Goal: Information Seeking & Learning: Learn about a topic

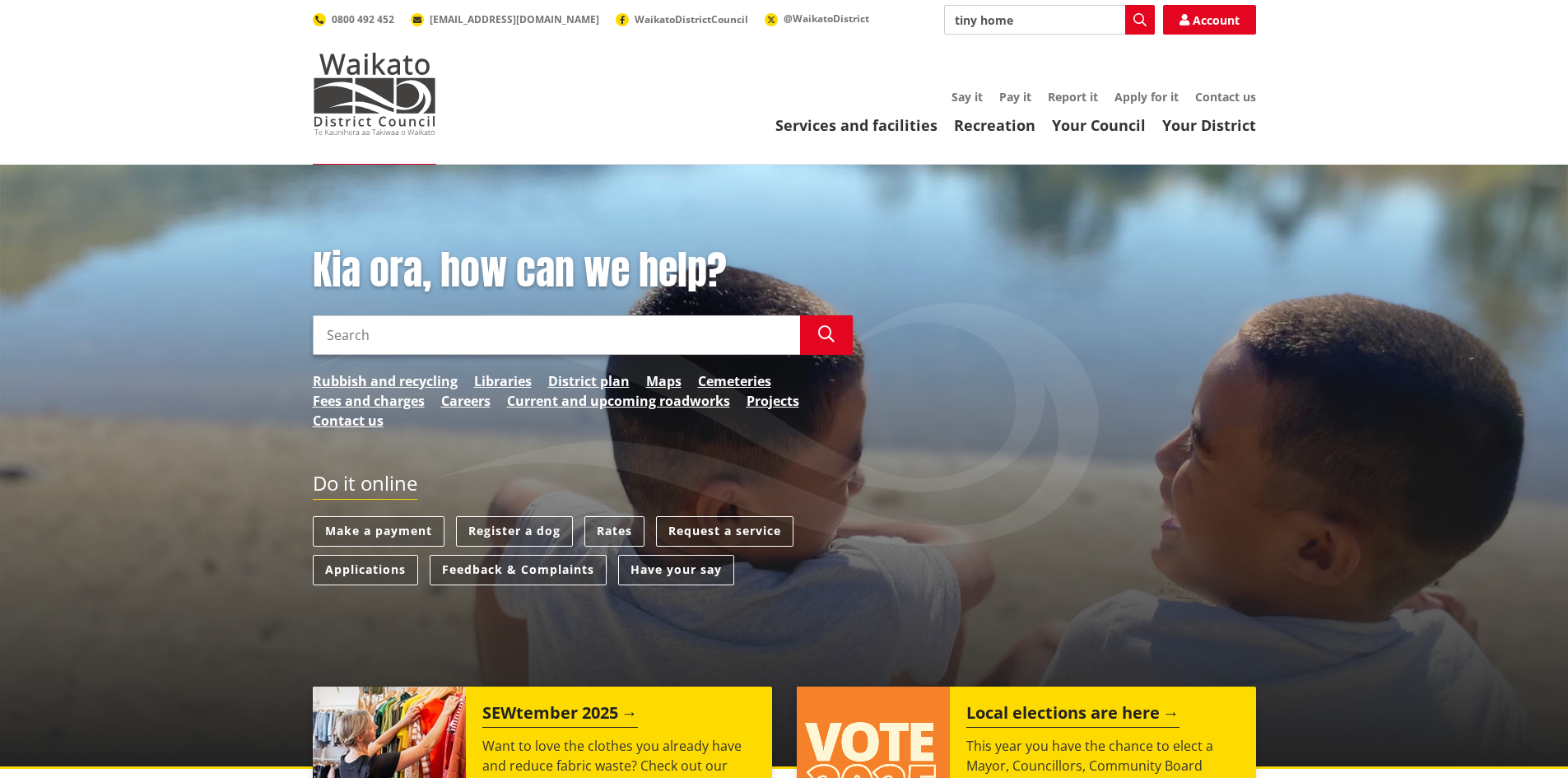
type input "tiny home"
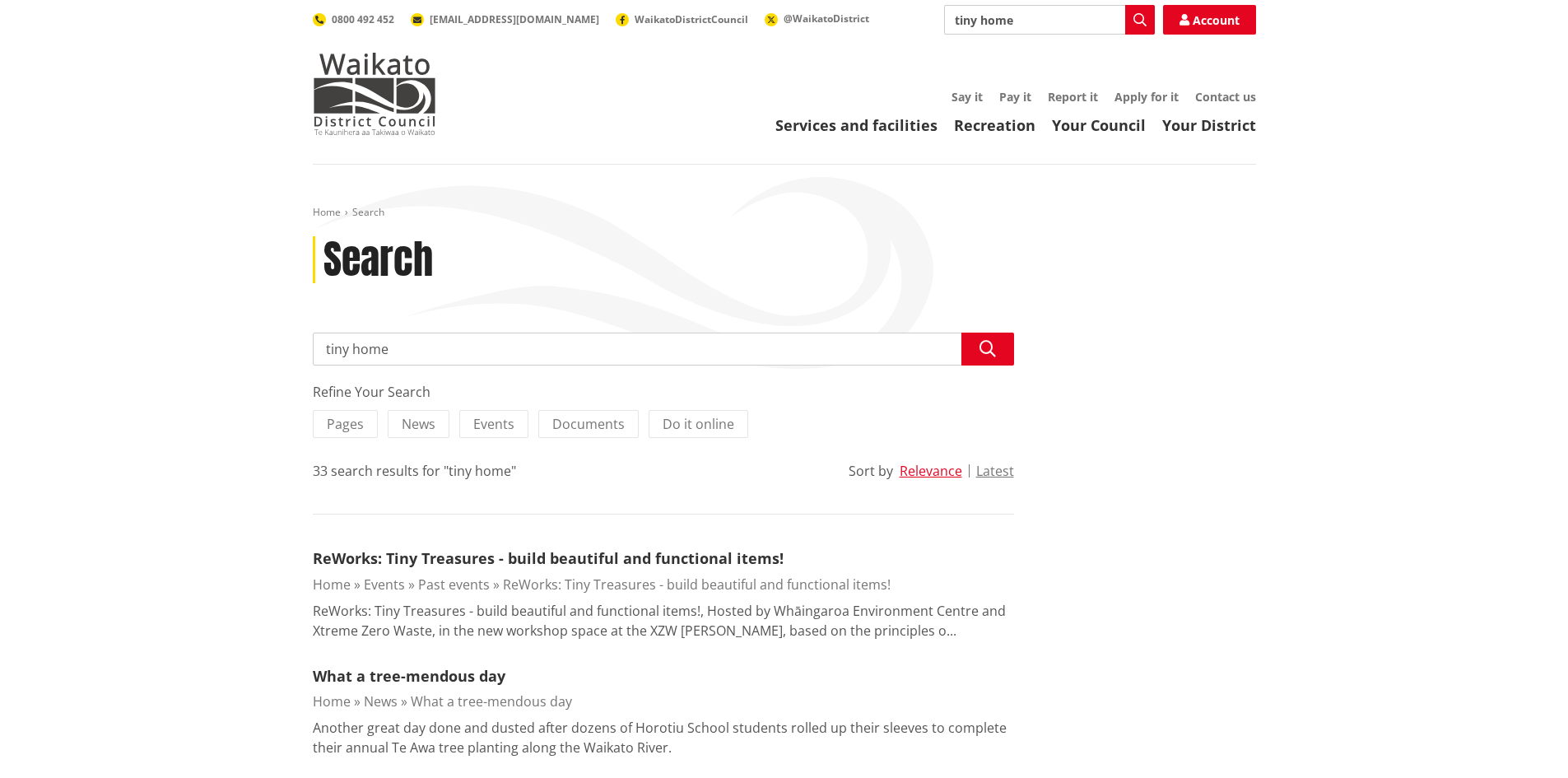
click at [414, 356] on input "tiny home" at bounding box center [663, 349] width 701 height 33
click at [408, 90] on img at bounding box center [374, 93] width 124 height 82
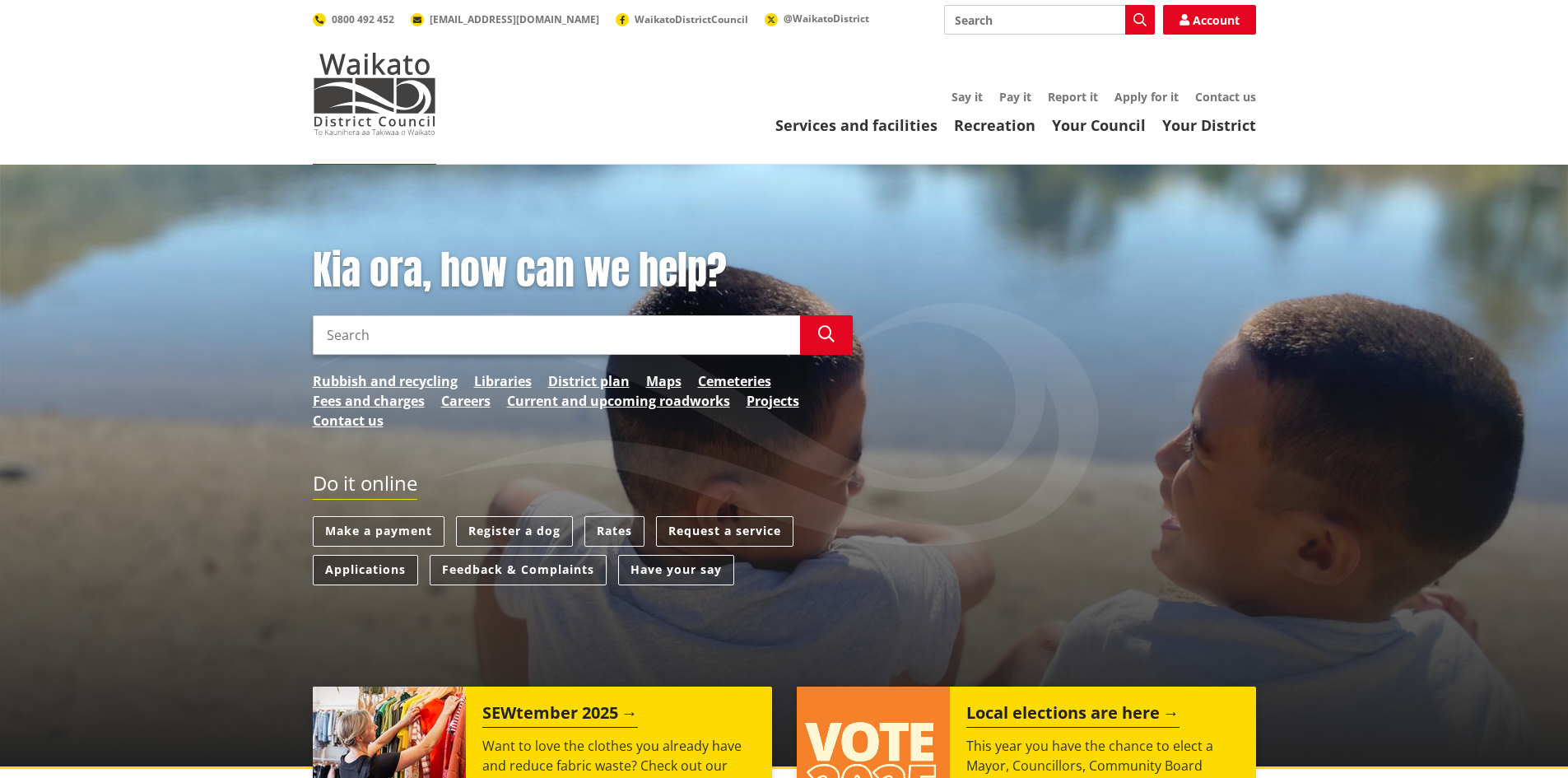
click at [378, 569] on link "Applications" at bounding box center [365, 570] width 105 height 30
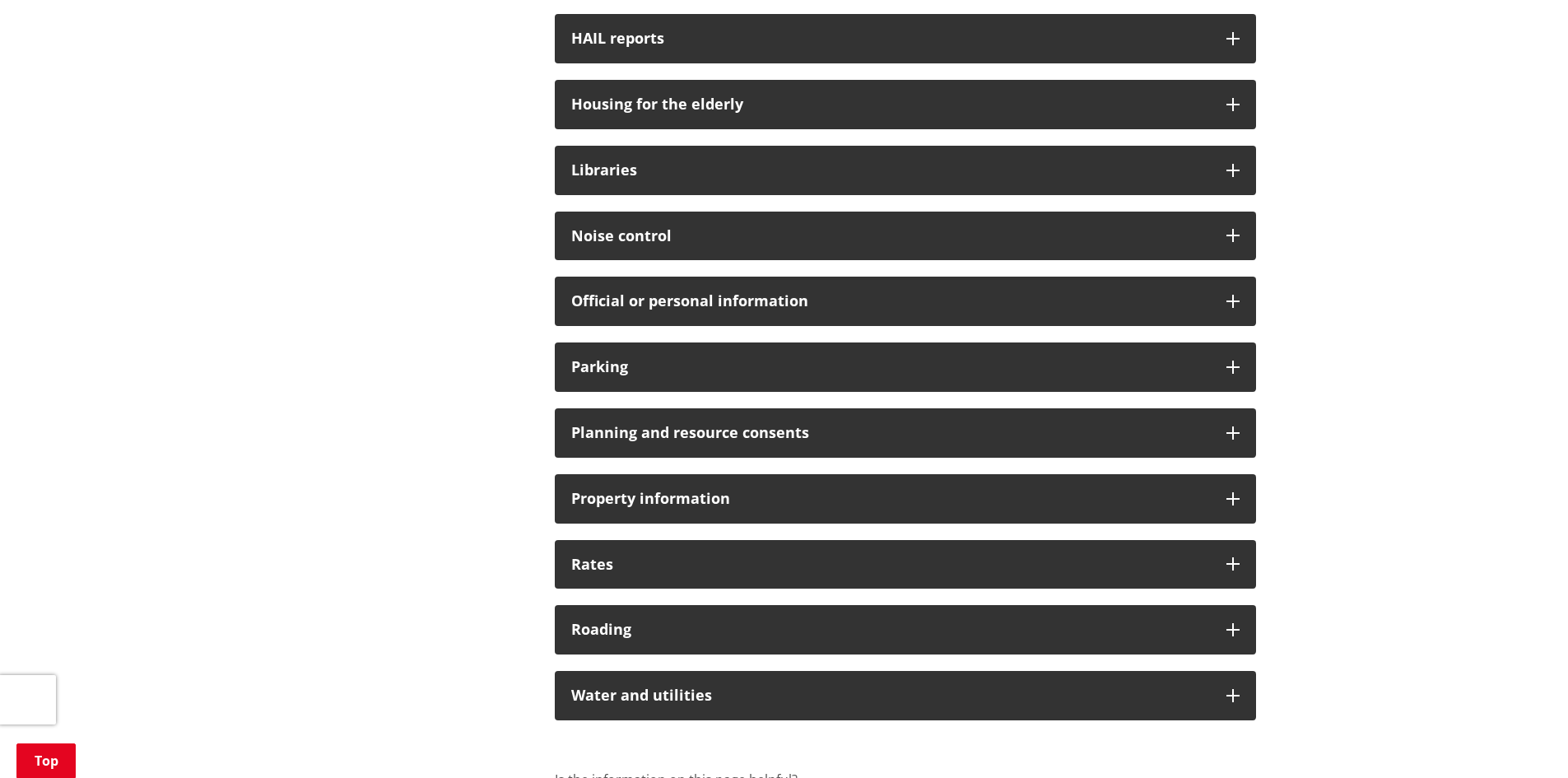
scroll to position [988, 0]
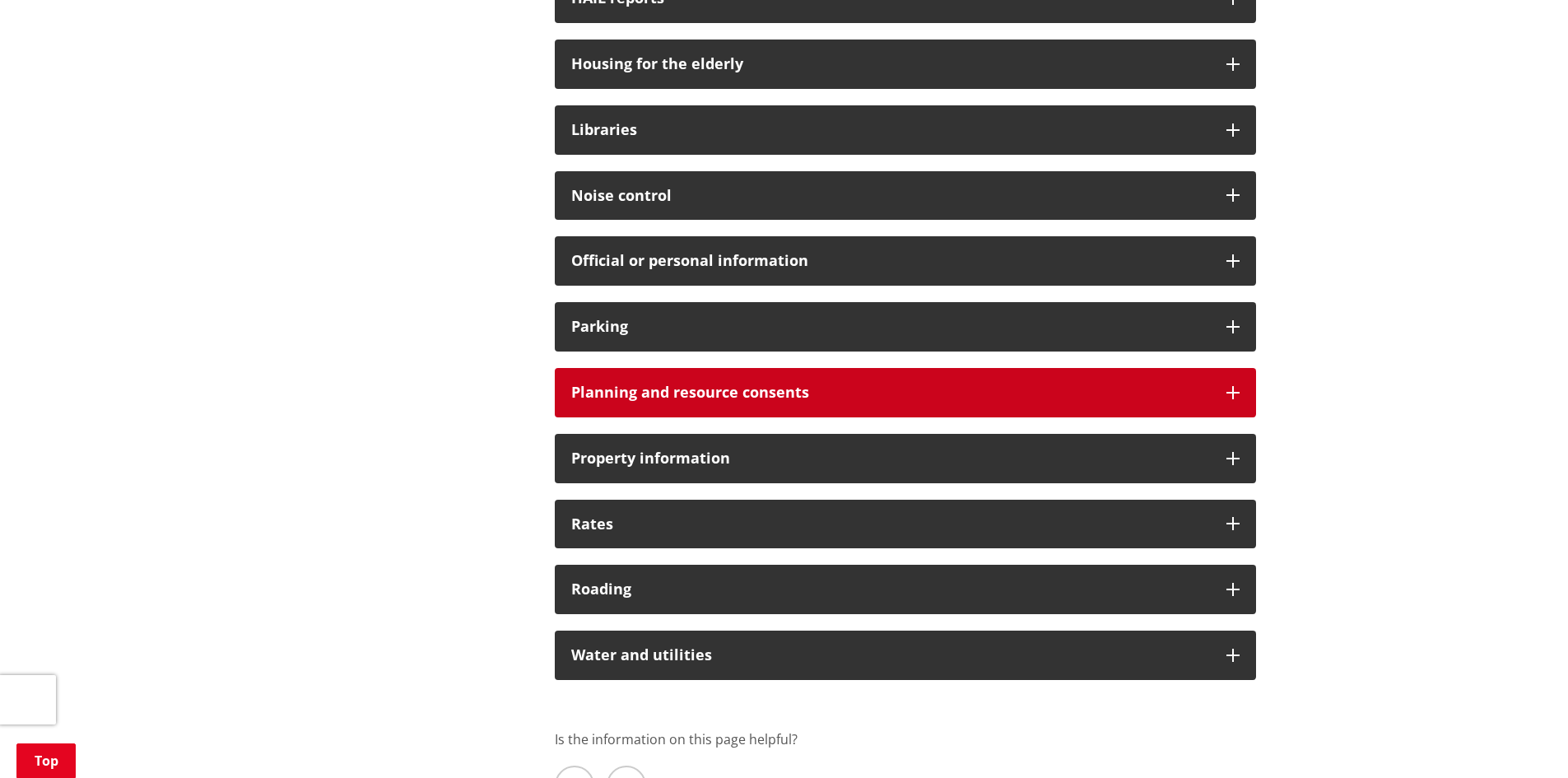
click at [1230, 395] on icon at bounding box center [1233, 393] width 14 height 14
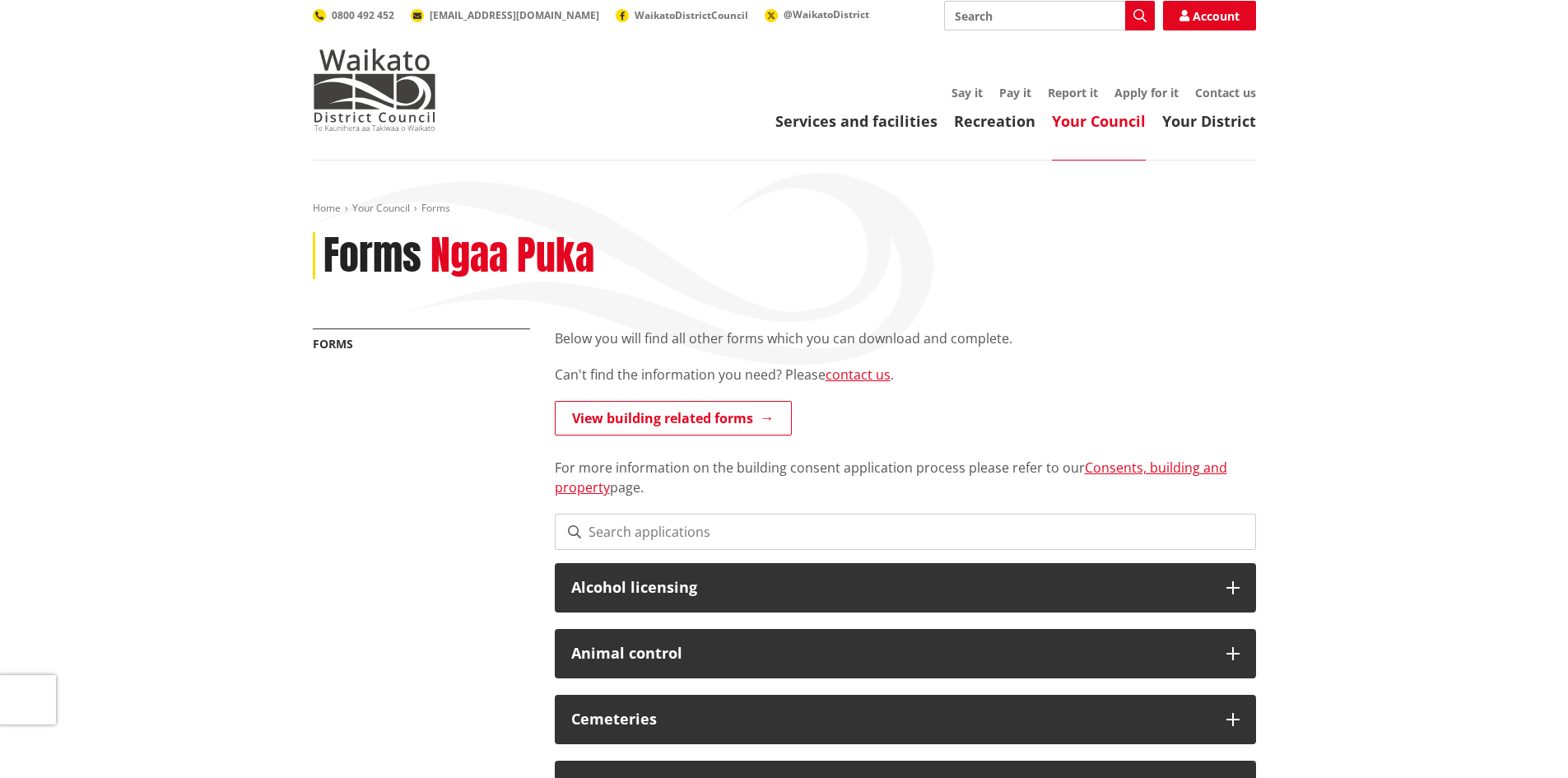
scroll to position [0, 0]
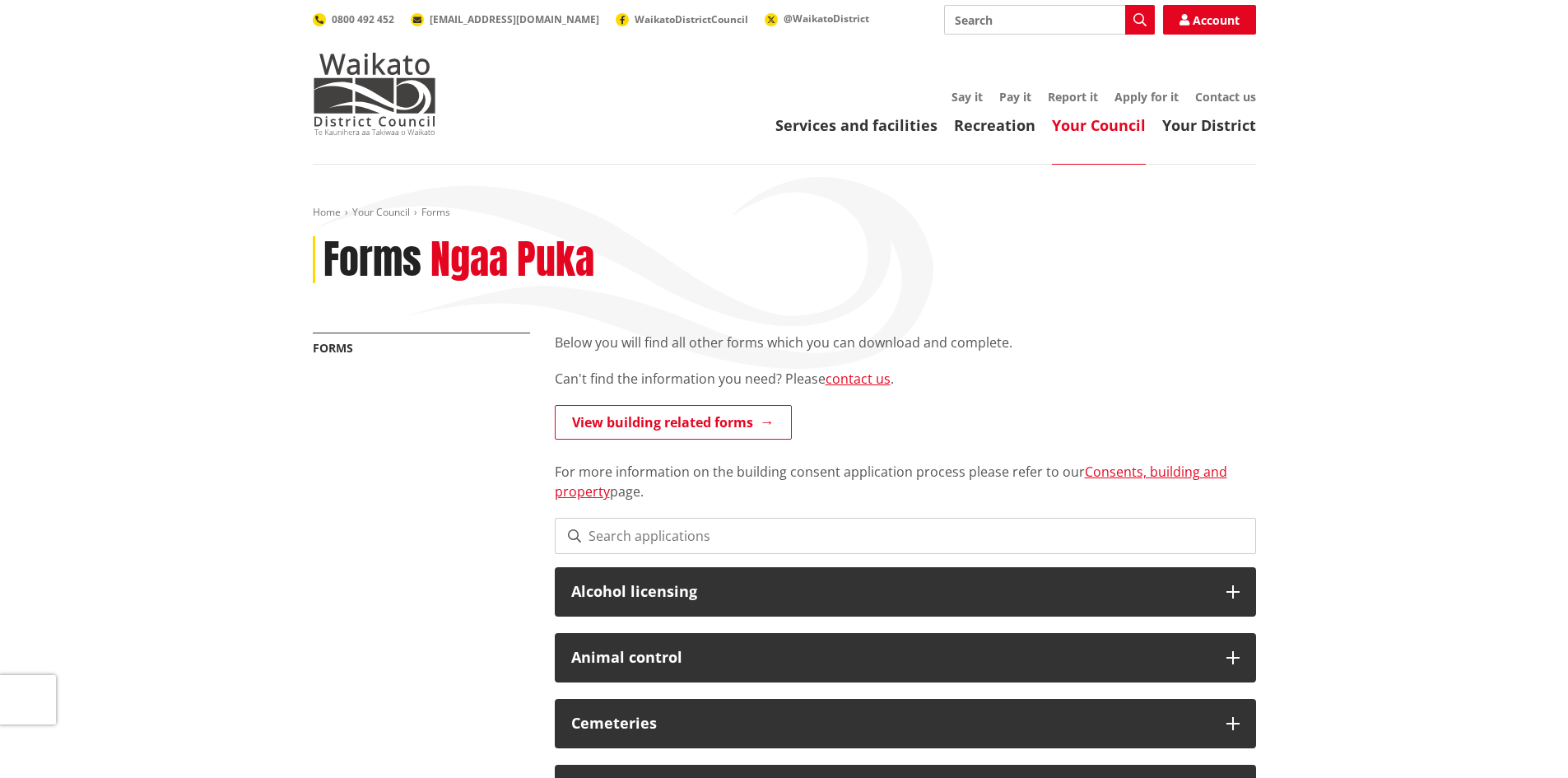
click at [1102, 124] on link "Your Council" at bounding box center [1098, 125] width 94 height 19
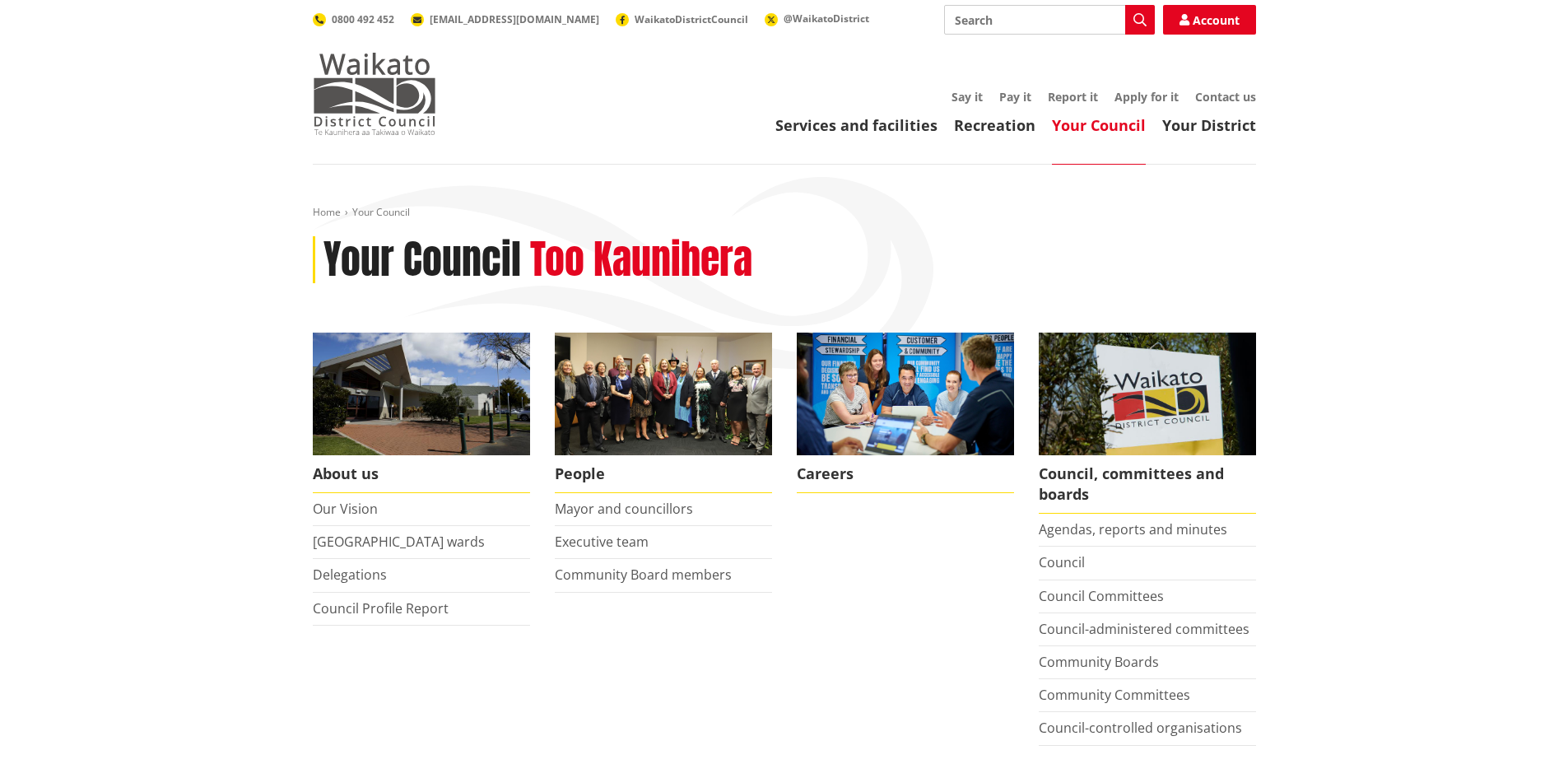
click at [357, 101] on img at bounding box center [374, 93] width 124 height 82
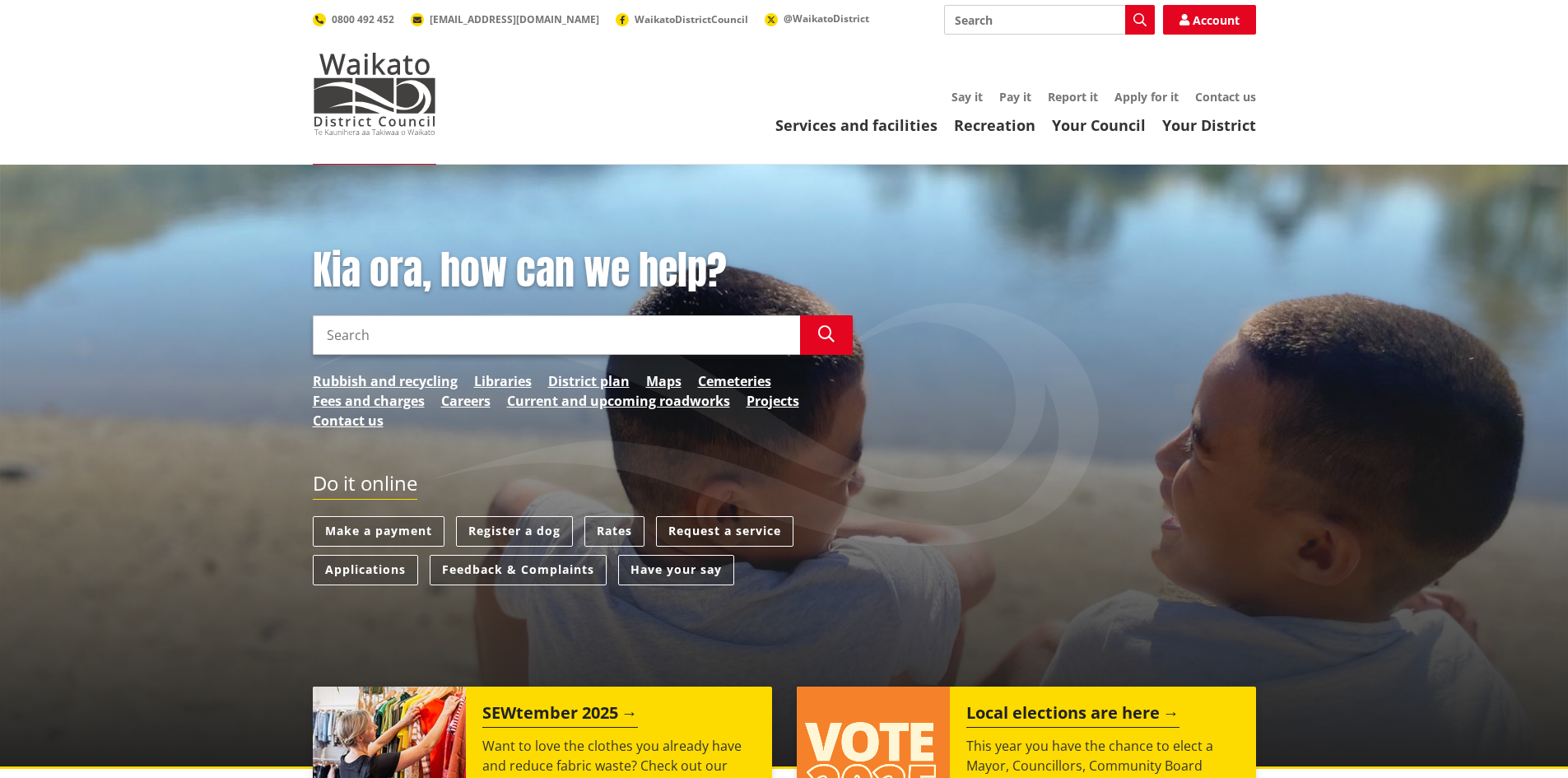
click at [549, 341] on input "Search" at bounding box center [556, 335] width 488 height 40
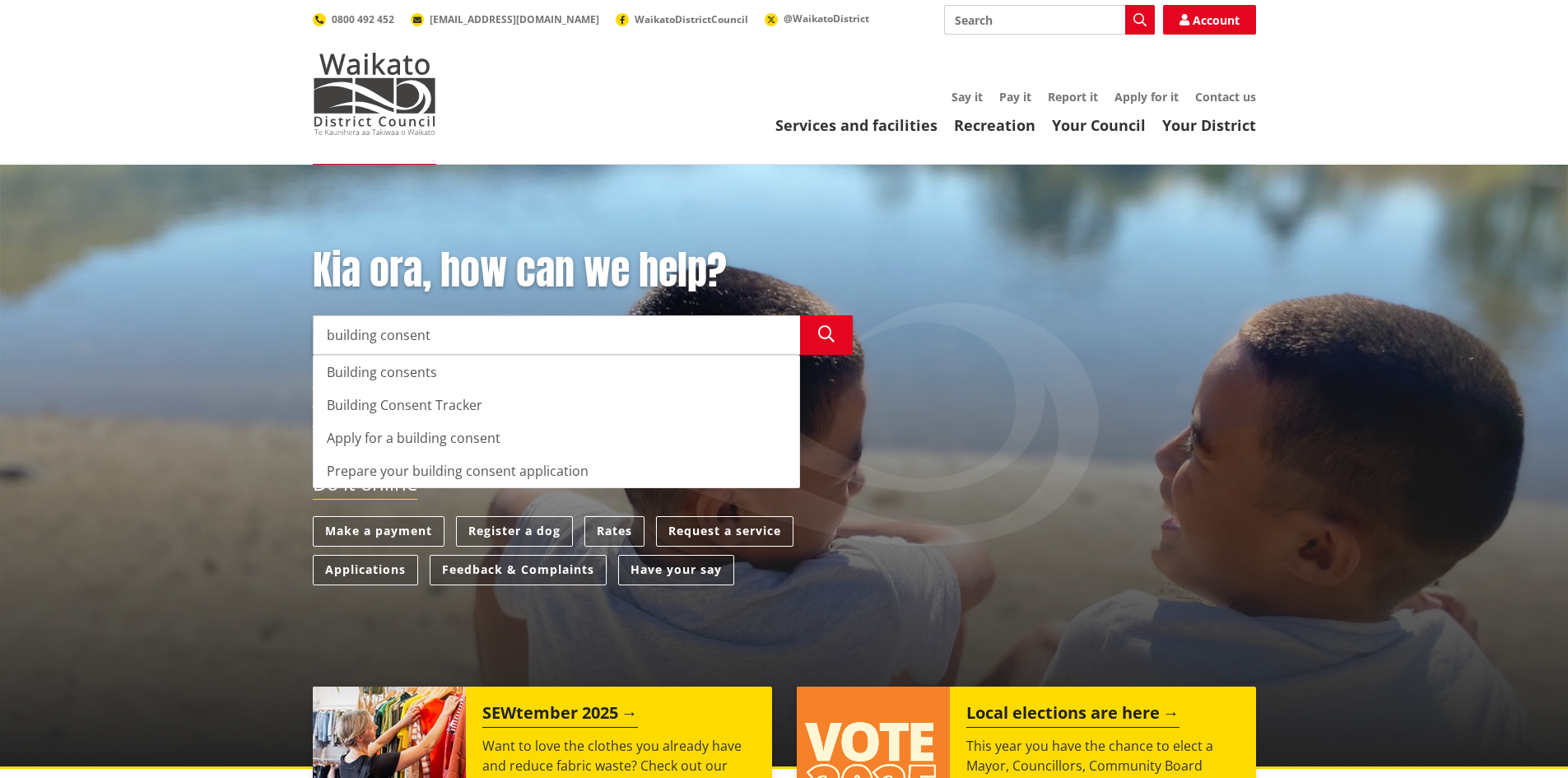
click at [371, 369] on div "Kia ora, how can we help? Search building consent Search Building consents Buil…" at bounding box center [583, 346] width 565 height 200
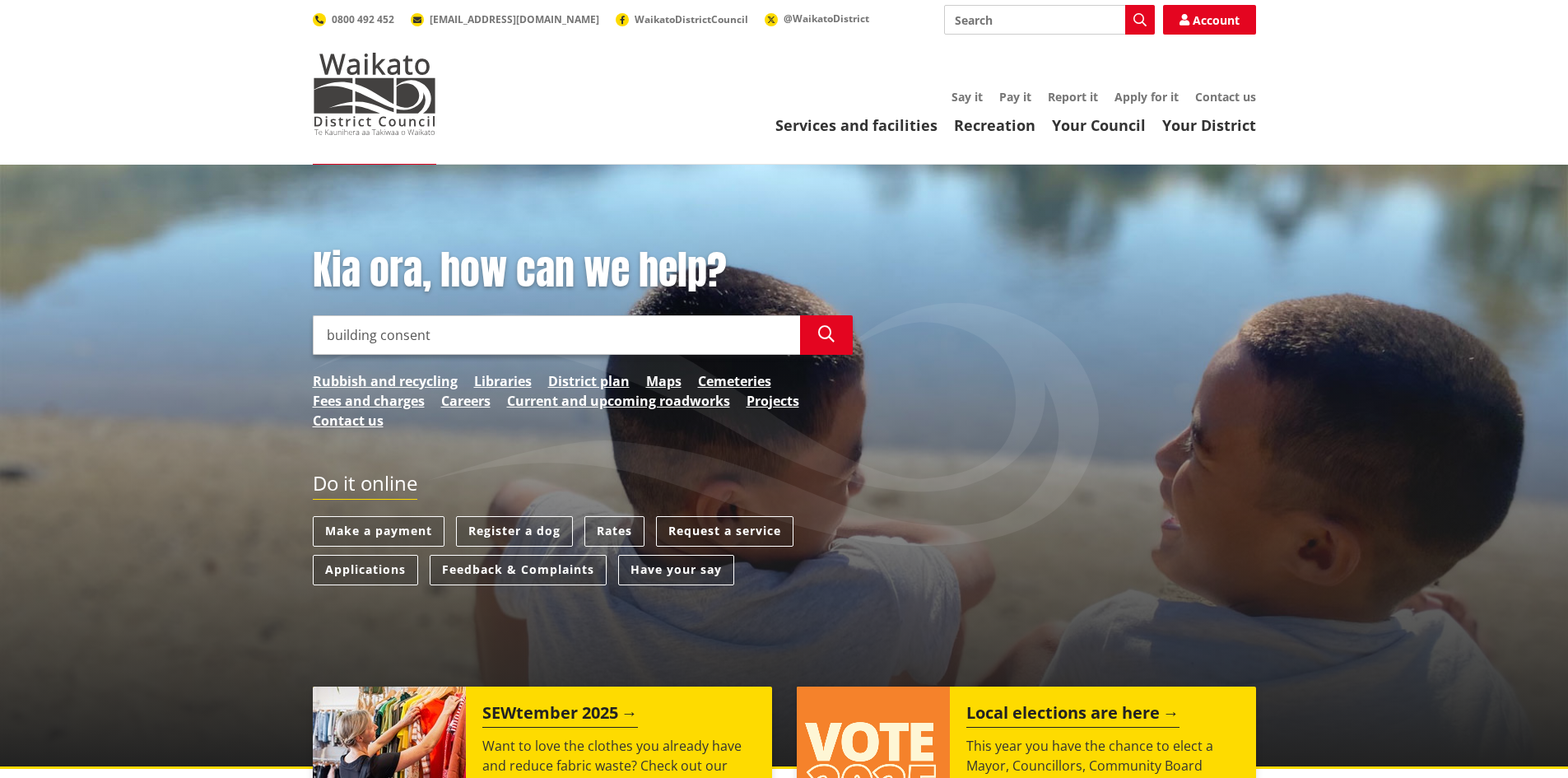
type input "building consent"
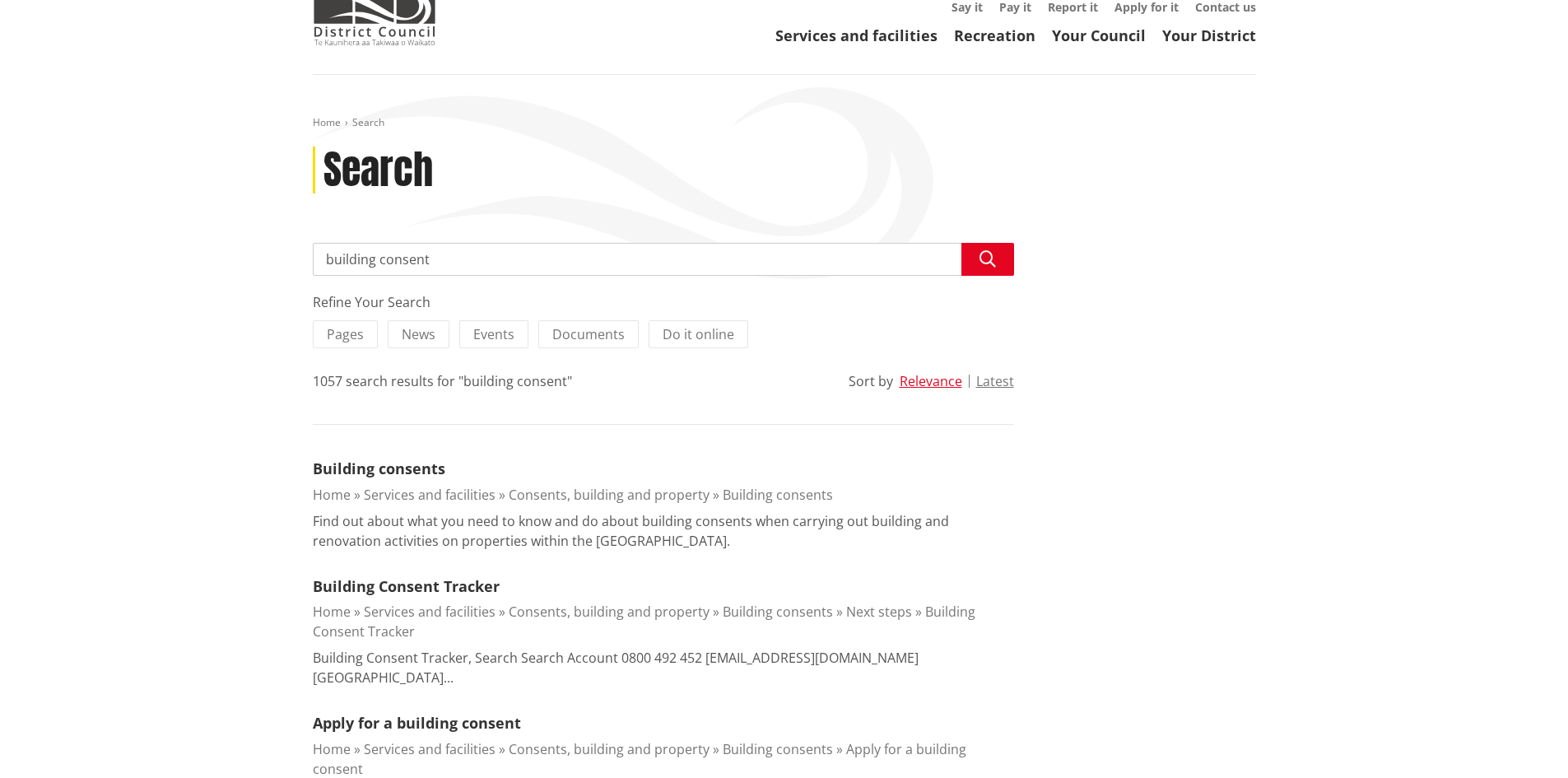
scroll to position [165, 0]
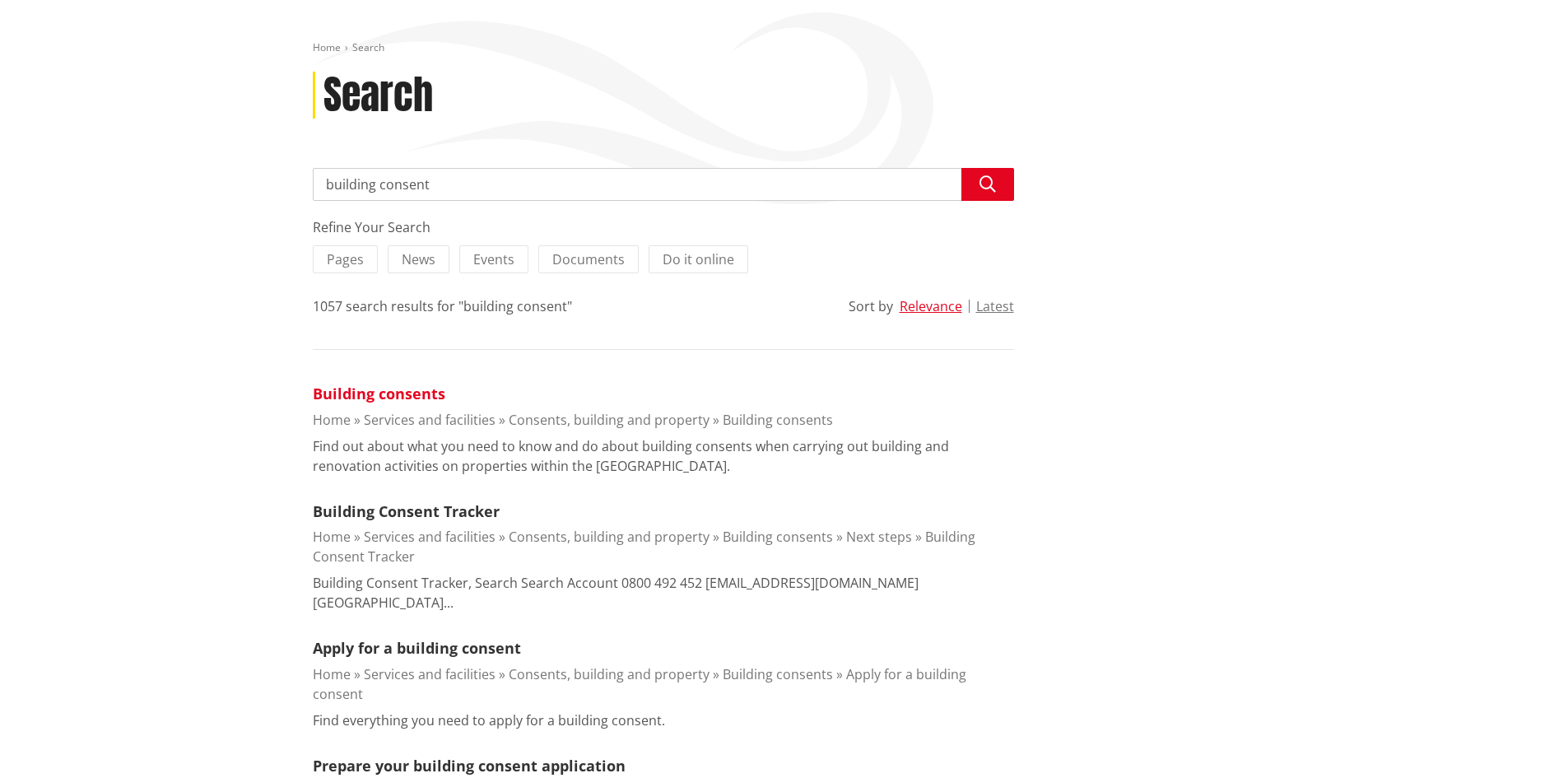
click at [412, 392] on link "Building consents" at bounding box center [378, 394] width 133 height 19
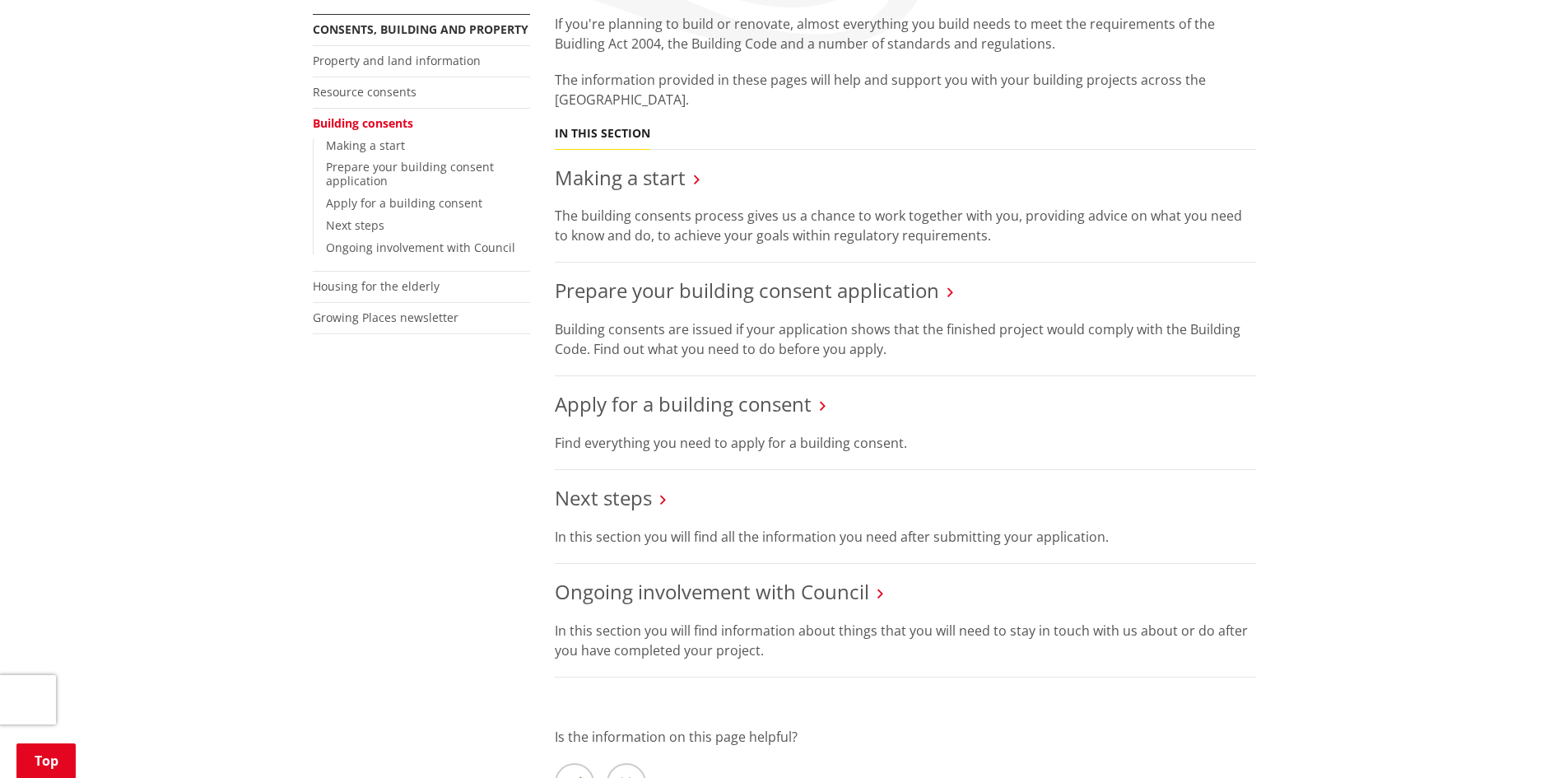
scroll to position [247, 0]
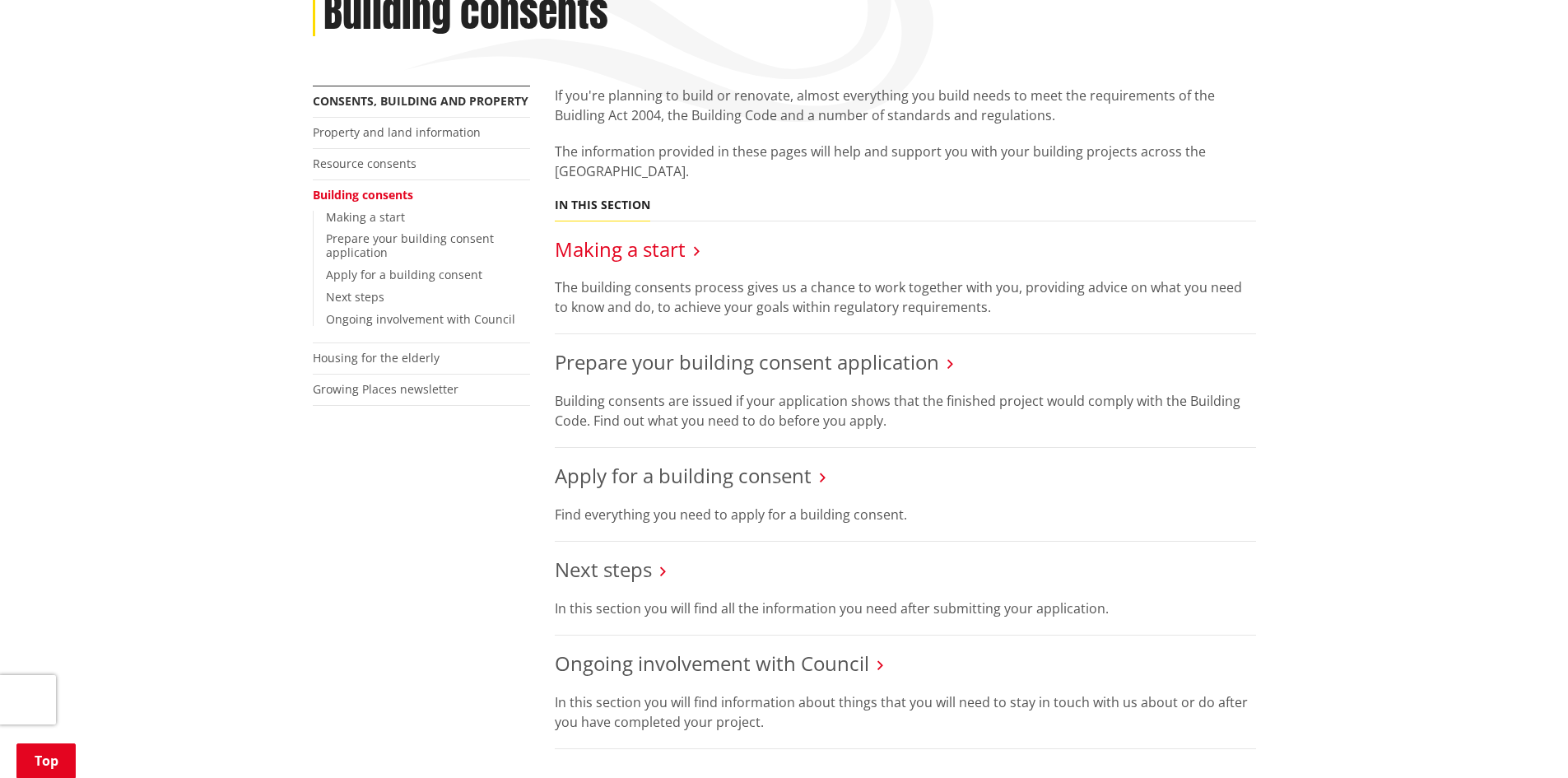
click at [639, 247] on link "Making a start" at bounding box center [620, 249] width 131 height 27
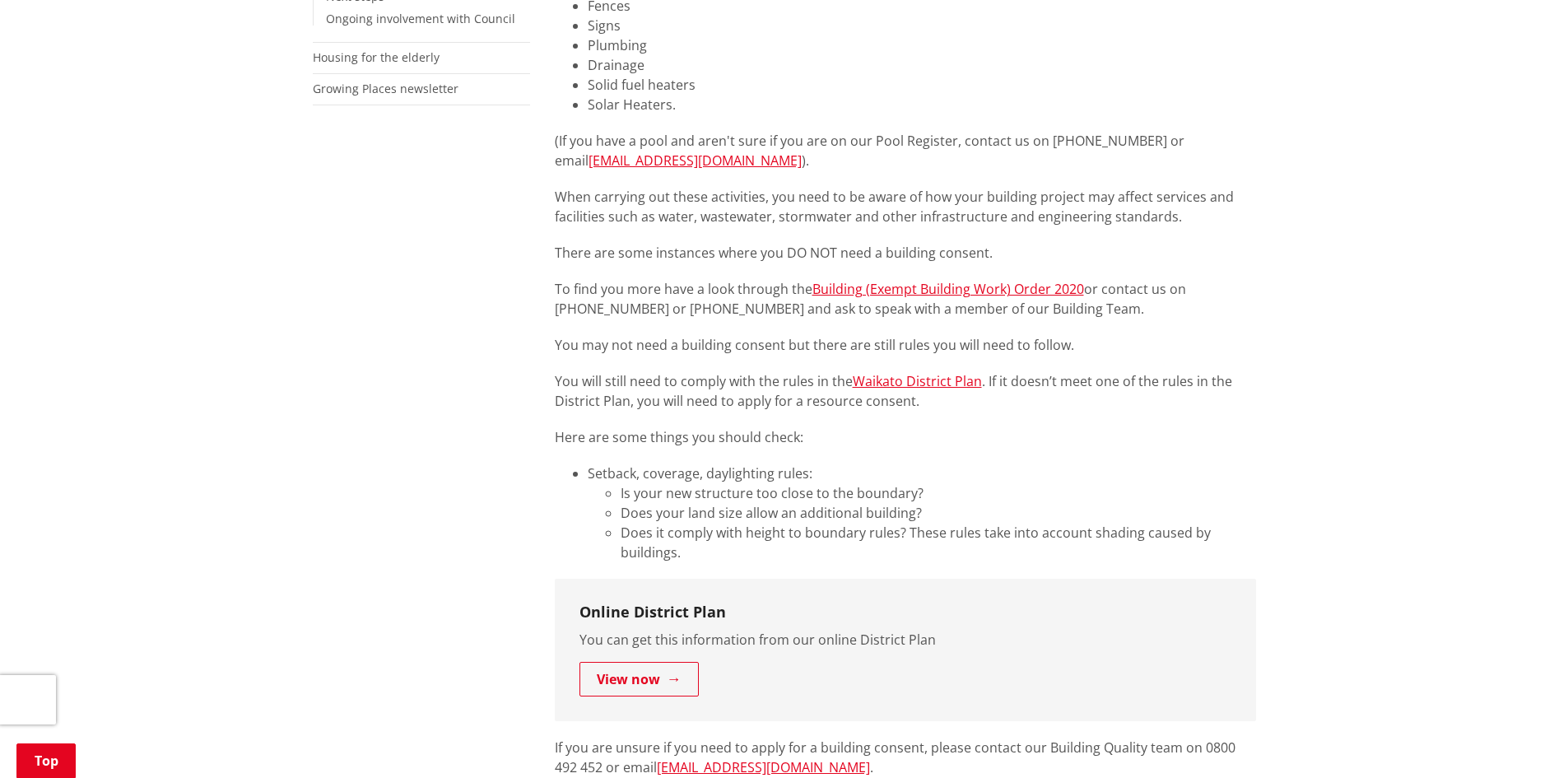
scroll to position [577, 0]
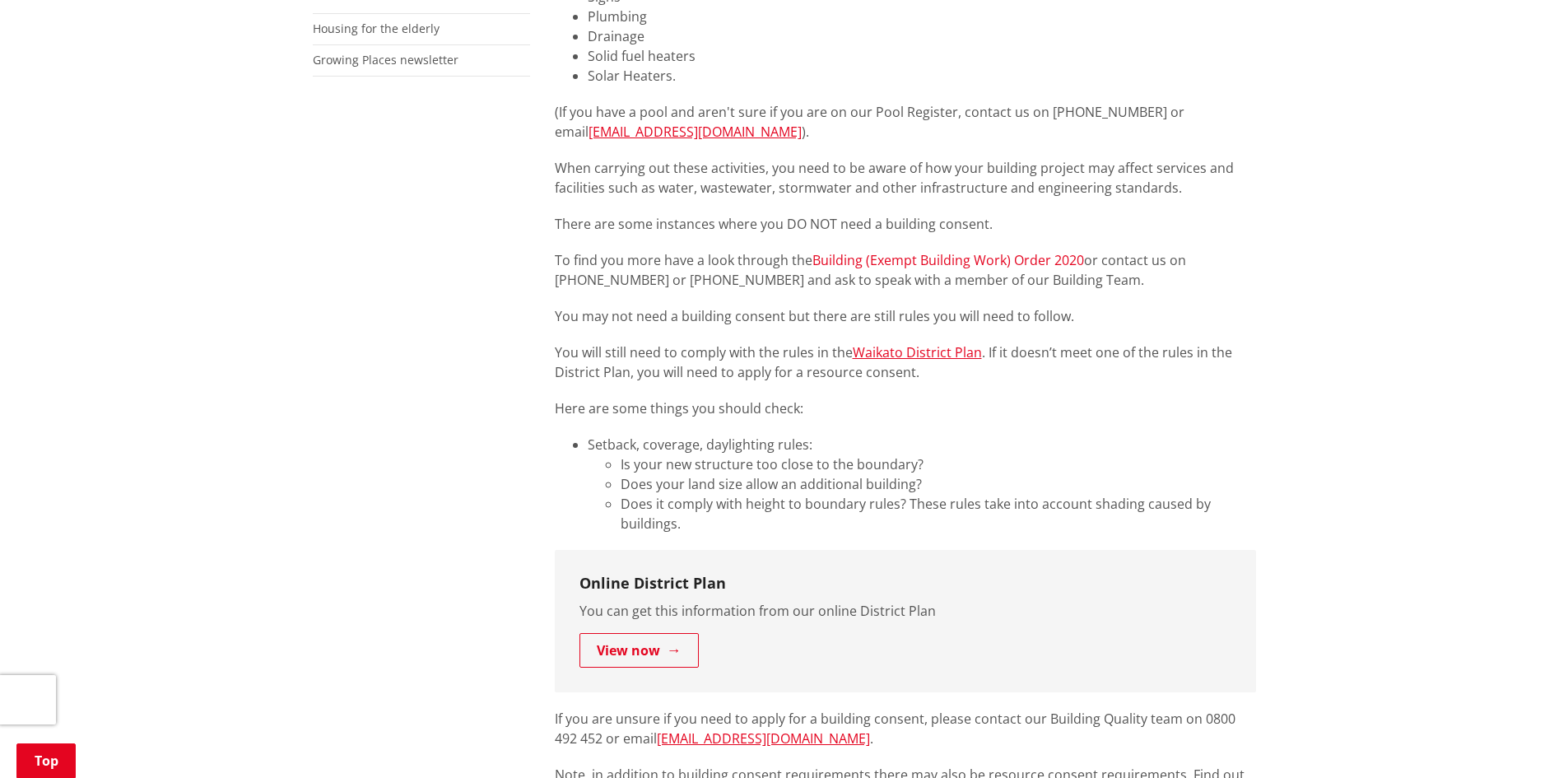
click at [931, 258] on link "Building (Exempt Building Work) Order 2020" at bounding box center [948, 260] width 272 height 18
